Goal: Transaction & Acquisition: Purchase product/service

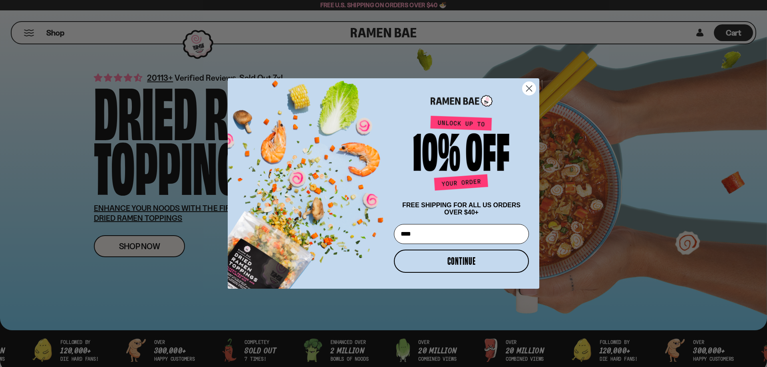
type input "**********"
click at [457, 262] on button "CONTINUE" at bounding box center [461, 261] width 135 height 23
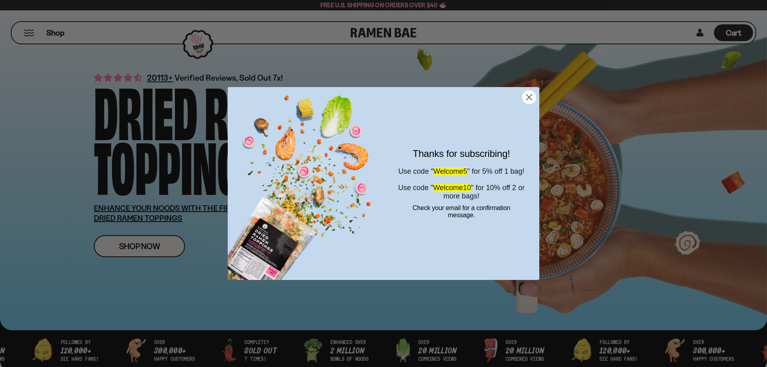
click at [528, 99] on icon "Close dialog" at bounding box center [530, 98] width 6 height 6
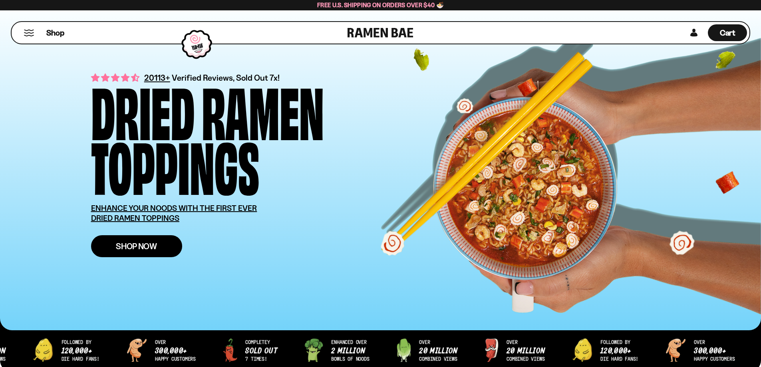
click at [158, 247] on link "Shop Now" at bounding box center [136, 246] width 91 height 22
click at [148, 247] on span "Shop Now" at bounding box center [136, 246] width 41 height 8
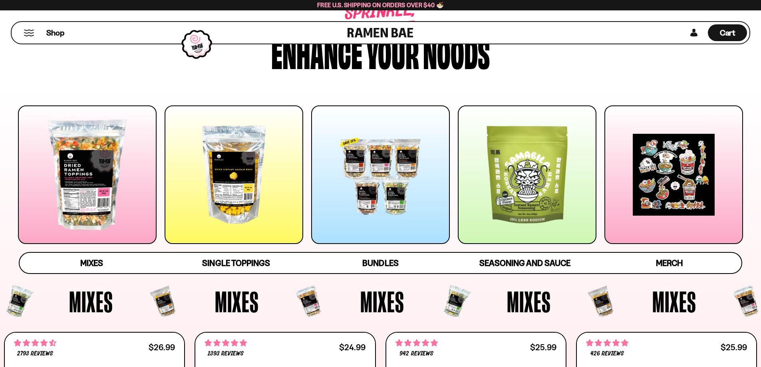
scroll to position [40, 0]
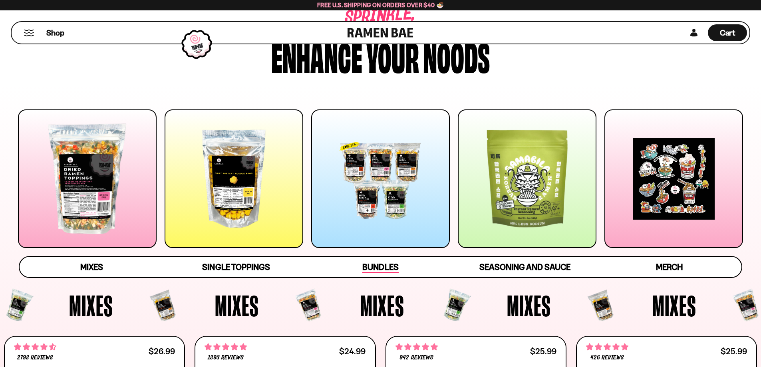
click at [381, 269] on span "Bundles" at bounding box center [380, 267] width 36 height 11
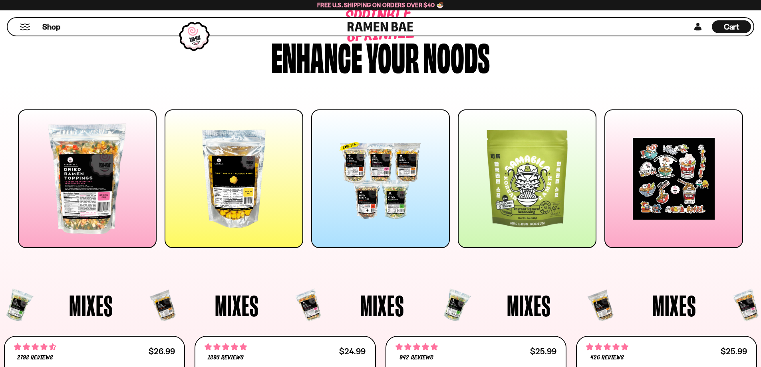
scroll to position [0, 0]
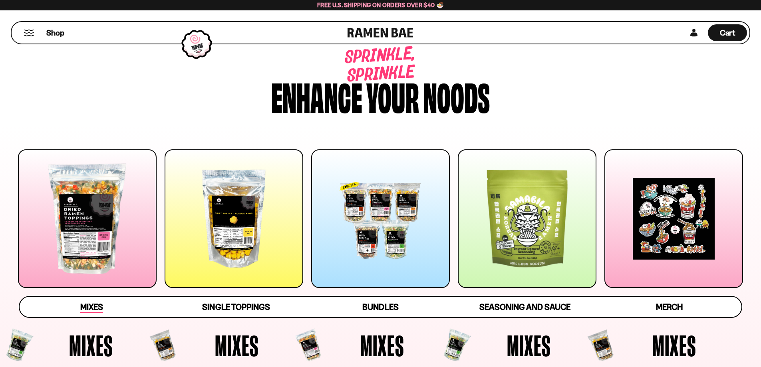
click at [99, 306] on span "Mixes" at bounding box center [91, 307] width 23 height 11
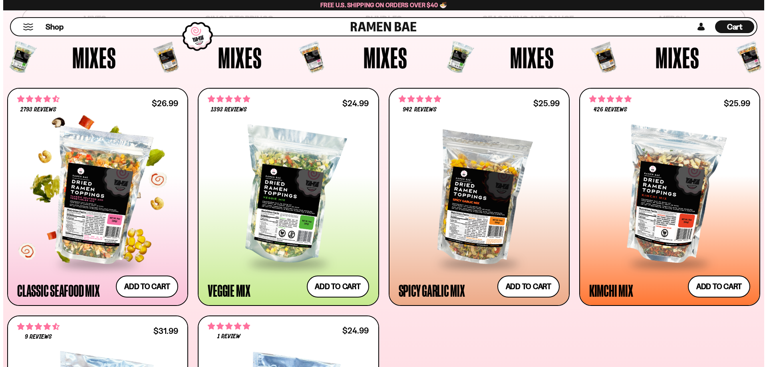
scroll to position [328, 0]
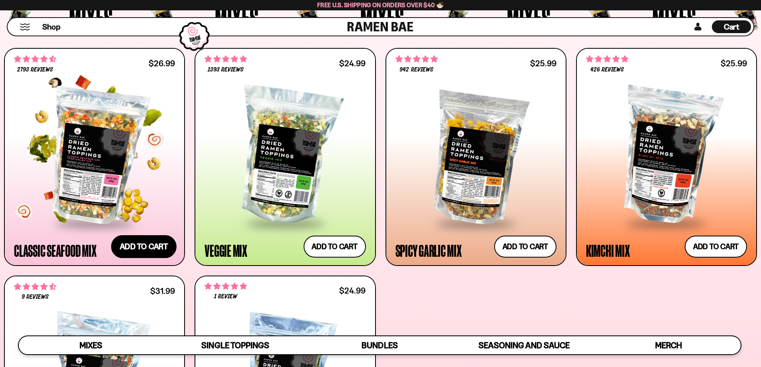
click at [145, 245] on button "Add to cart Add — Regular price $26.99 Regular price Sale price $26.99 Unit pri…" at bounding box center [144, 246] width 66 height 23
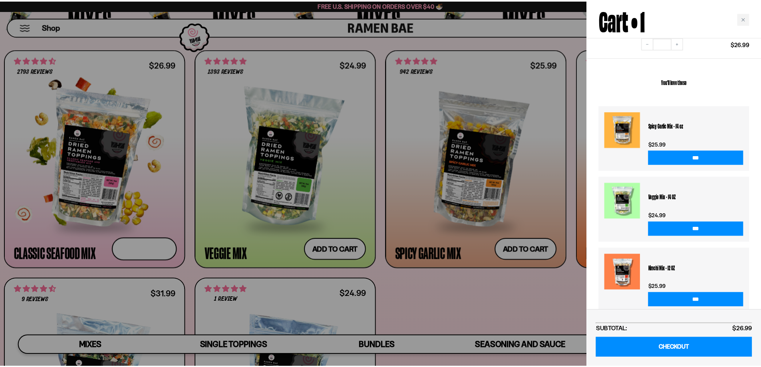
scroll to position [121, 0]
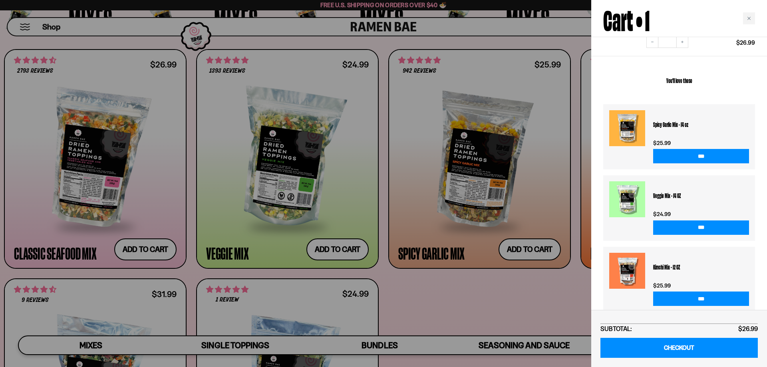
click at [486, 304] on div at bounding box center [383, 183] width 767 height 367
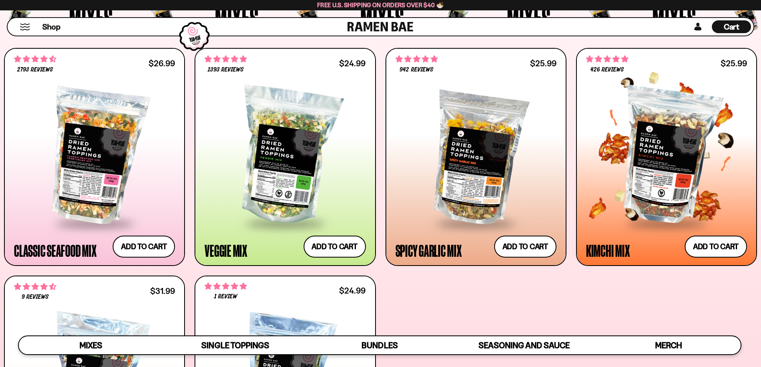
click at [651, 186] on div at bounding box center [666, 156] width 161 height 133
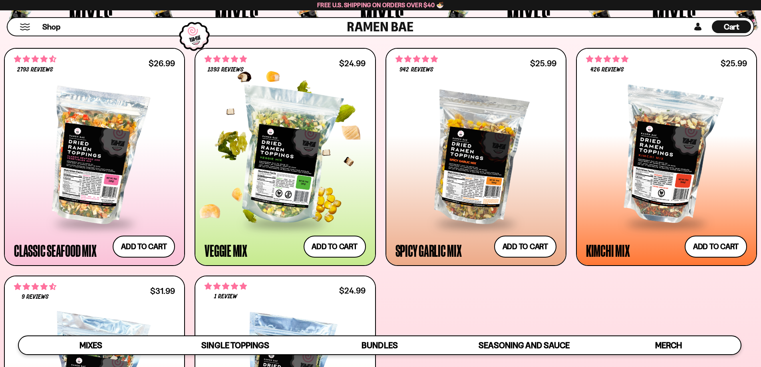
click at [292, 182] on div at bounding box center [285, 156] width 161 height 133
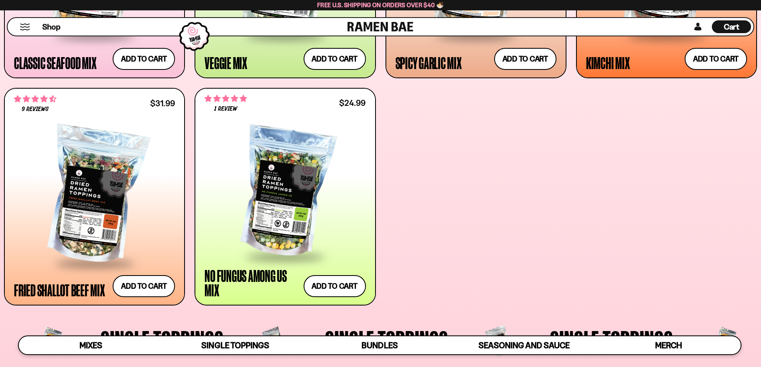
scroll to position [528, 0]
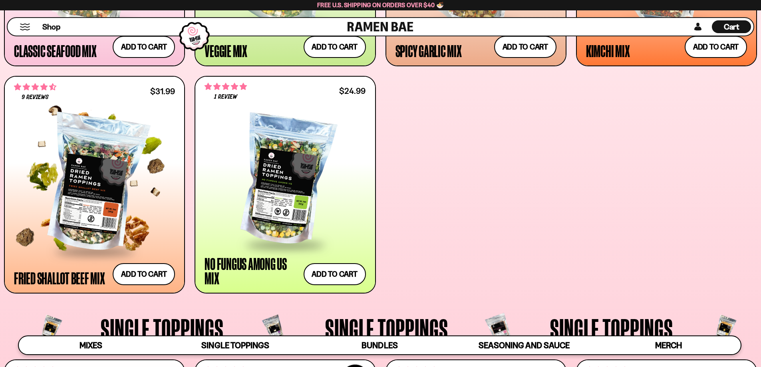
click at [119, 193] on div at bounding box center [94, 183] width 161 height 133
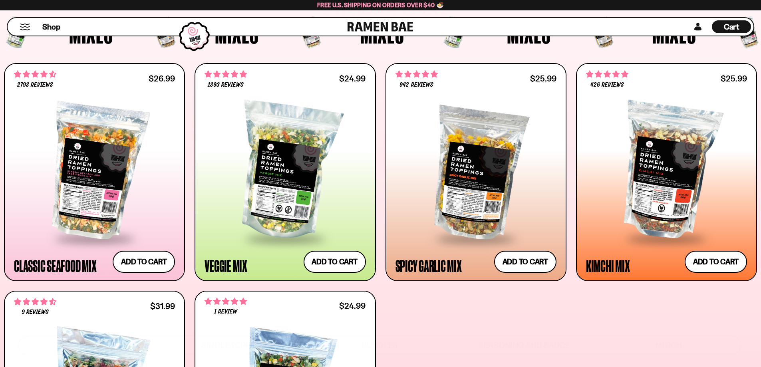
scroll to position [327, 0]
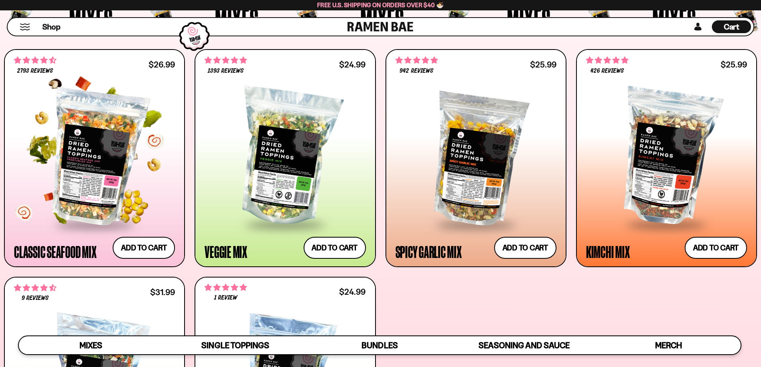
click at [115, 171] on div at bounding box center [94, 157] width 161 height 133
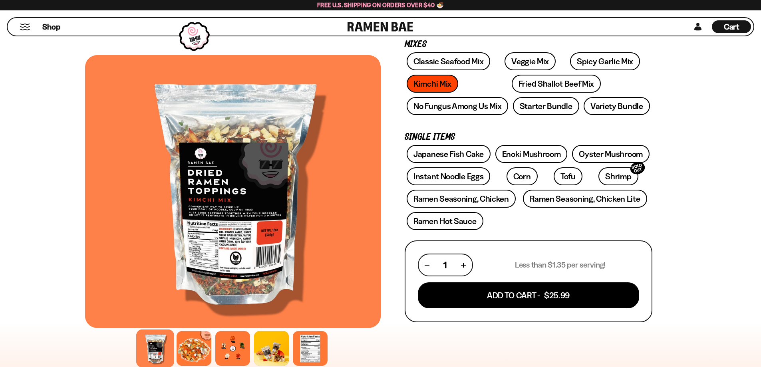
scroll to position [160, 0]
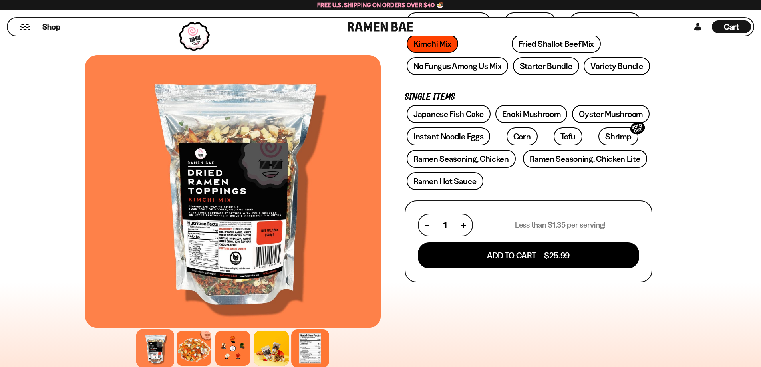
click at [309, 352] on div at bounding box center [310, 349] width 38 height 38
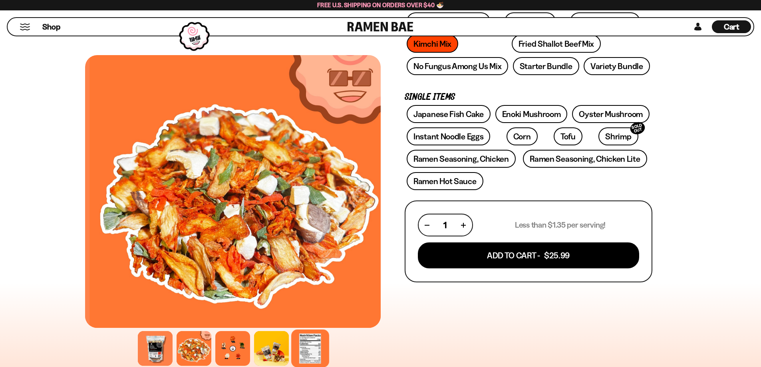
click at [309, 352] on div at bounding box center [310, 349] width 38 height 38
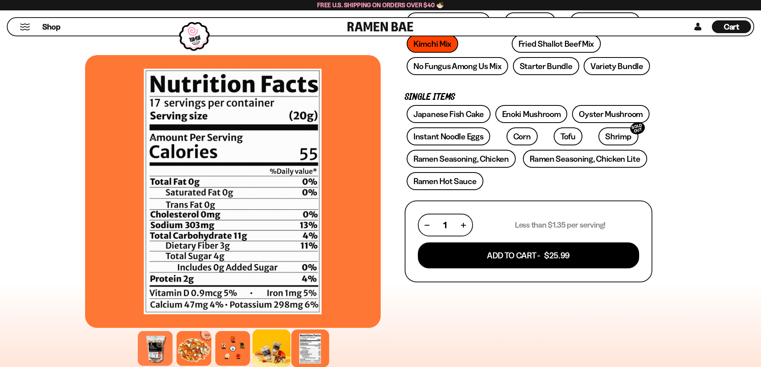
click at [276, 354] on div at bounding box center [272, 349] width 38 height 38
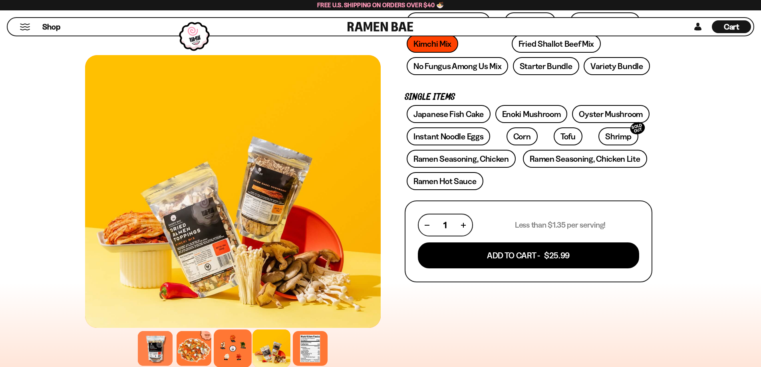
click at [238, 354] on div at bounding box center [233, 349] width 38 height 38
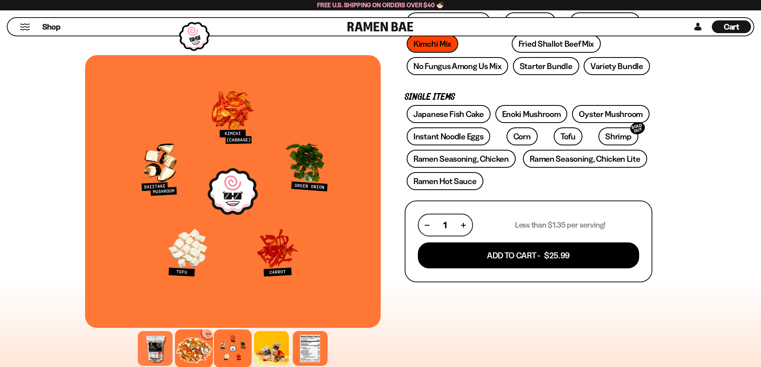
click at [199, 350] on div at bounding box center [194, 349] width 38 height 38
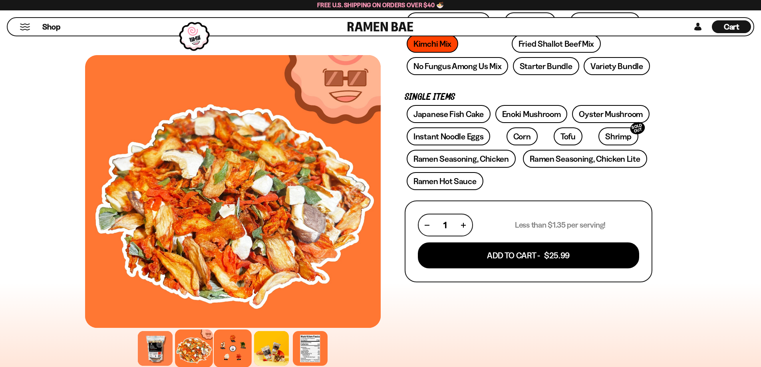
click at [225, 352] on div at bounding box center [233, 349] width 38 height 38
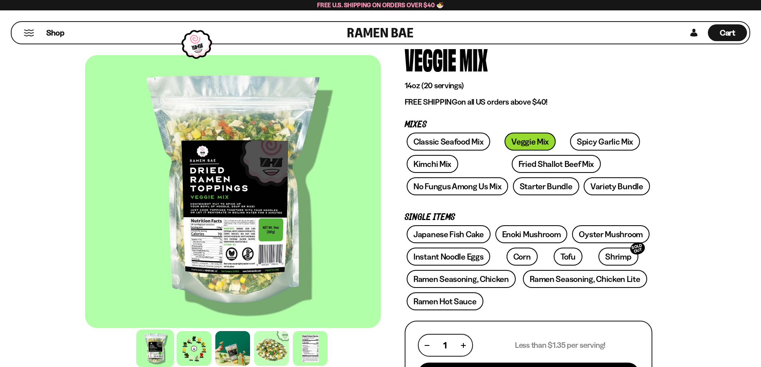
scroll to position [40, 0]
click at [194, 352] on div at bounding box center [194, 349] width 38 height 38
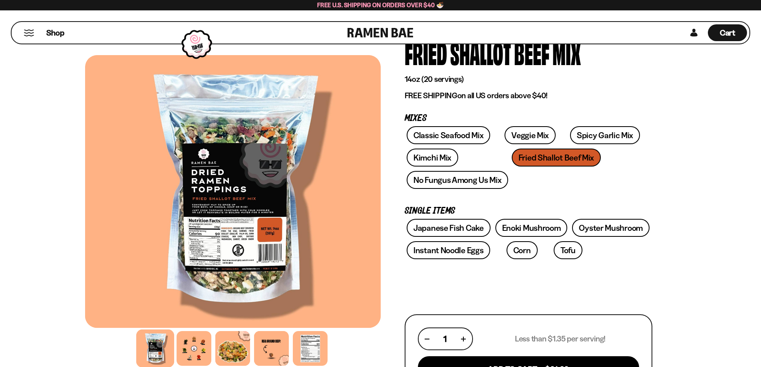
scroll to position [80, 0]
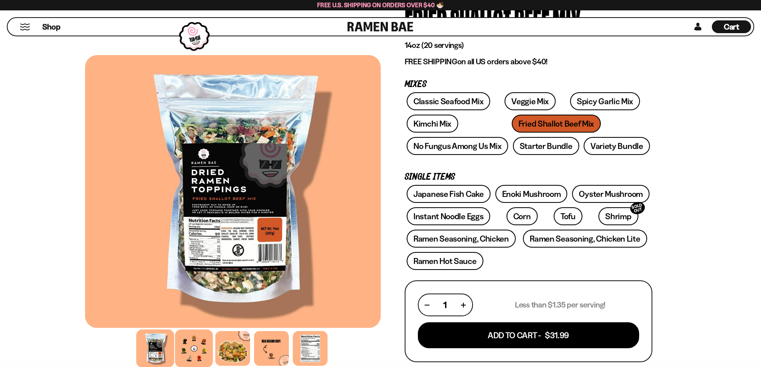
click at [201, 347] on div at bounding box center [194, 349] width 38 height 38
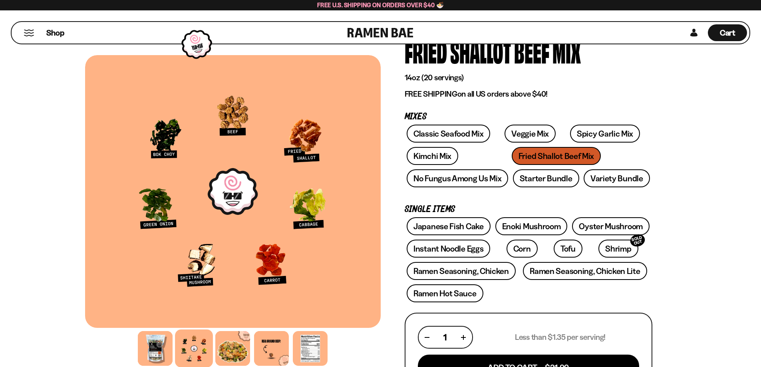
scroll to position [0, 0]
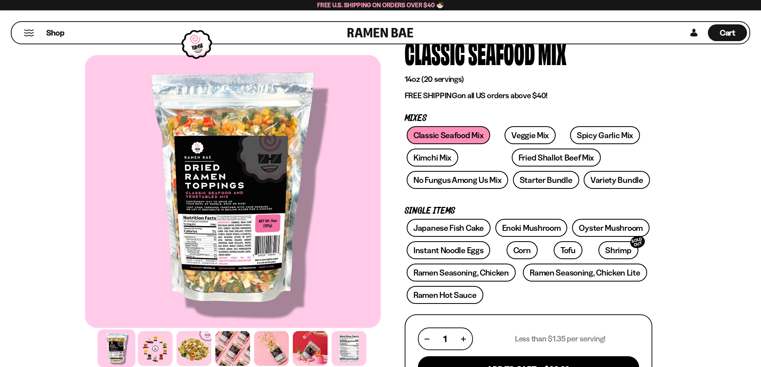
scroll to position [80, 0]
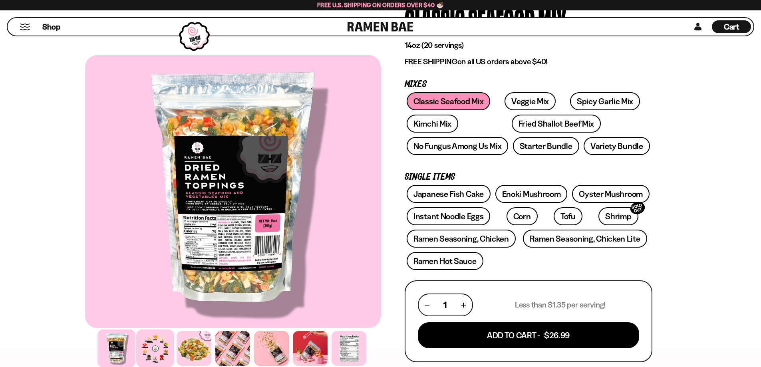
click at [156, 346] on div at bounding box center [155, 349] width 38 height 38
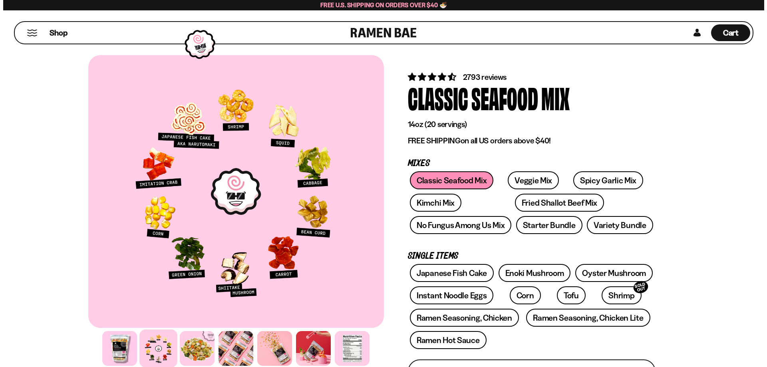
scroll to position [0, 0]
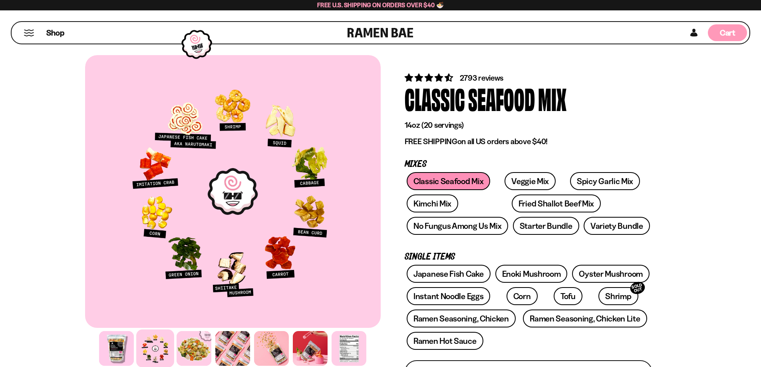
click at [727, 31] on span "Cart" at bounding box center [728, 33] width 16 height 10
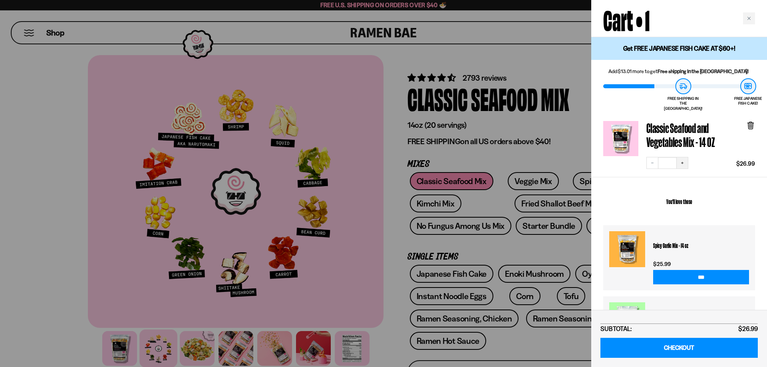
click at [682, 161] on icon "Increase quantity" at bounding box center [682, 163] width 5 height 5
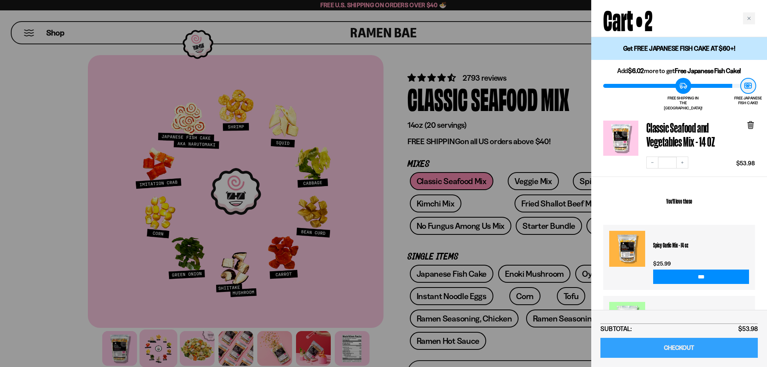
click at [663, 346] on link "CHECKOUT" at bounding box center [679, 348] width 157 height 20
